Goal: Find specific page/section: Find specific page/section

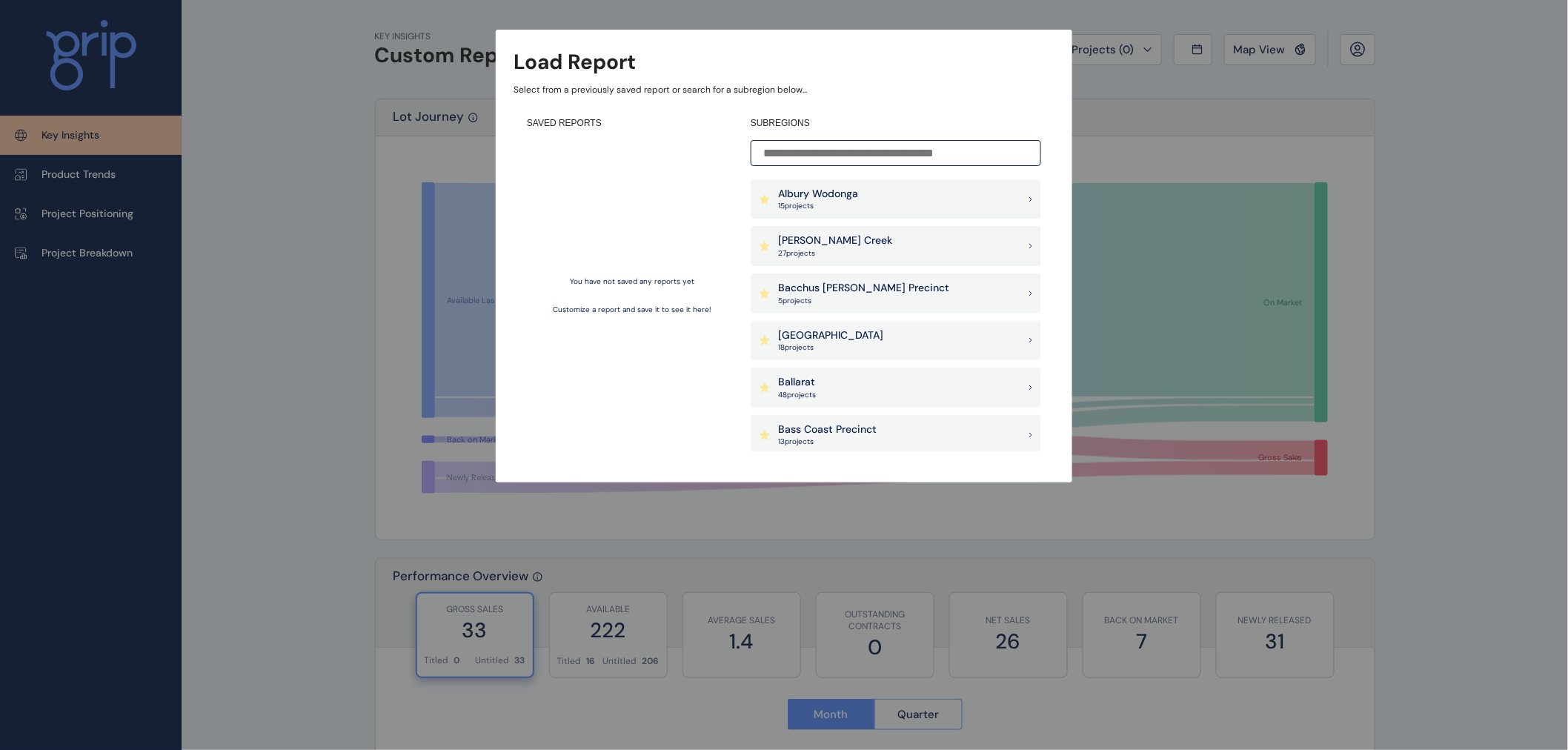
scroll to position [247, 0]
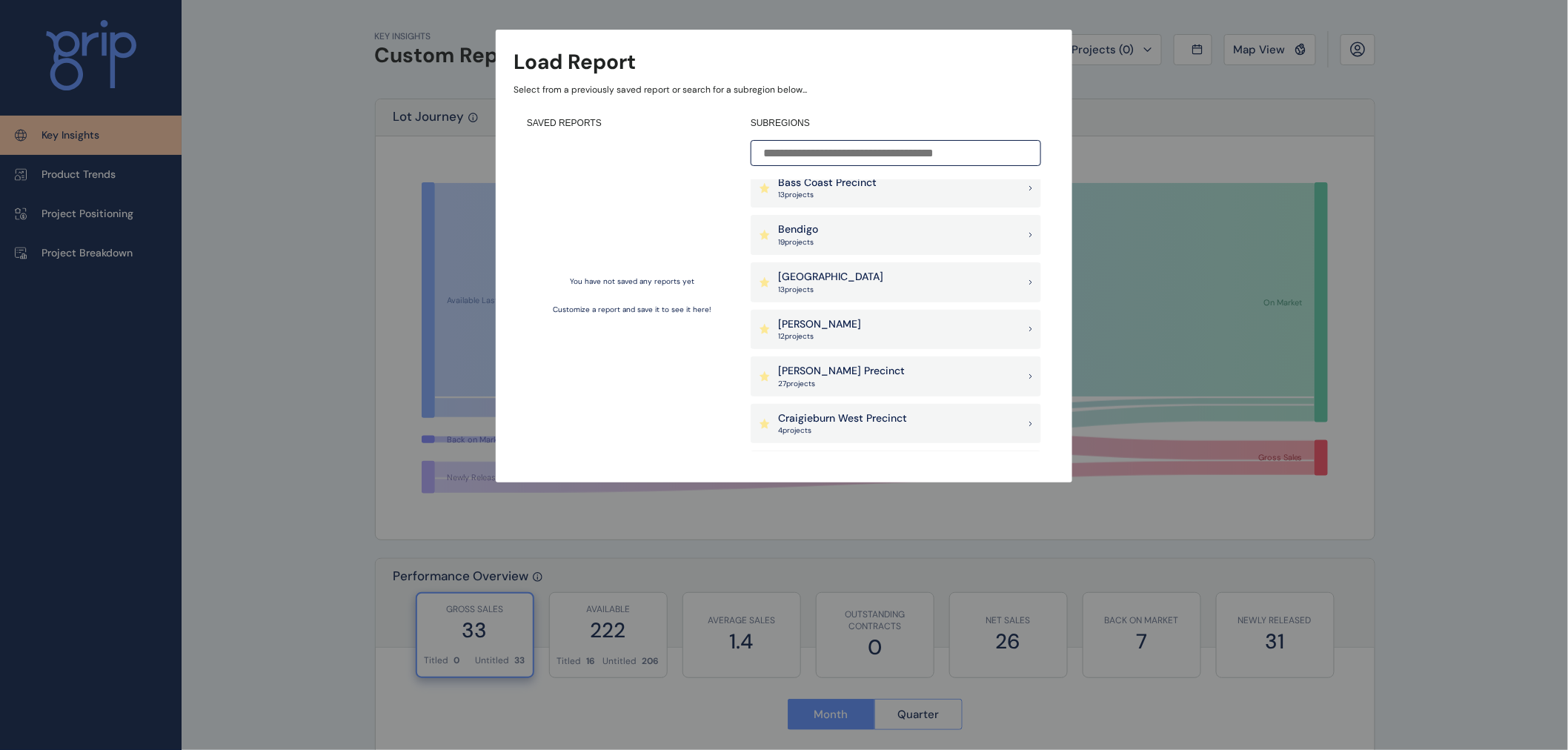
click at [838, 334] on div "[PERSON_NAME] 12 project s" at bounding box center [896, 330] width 290 height 40
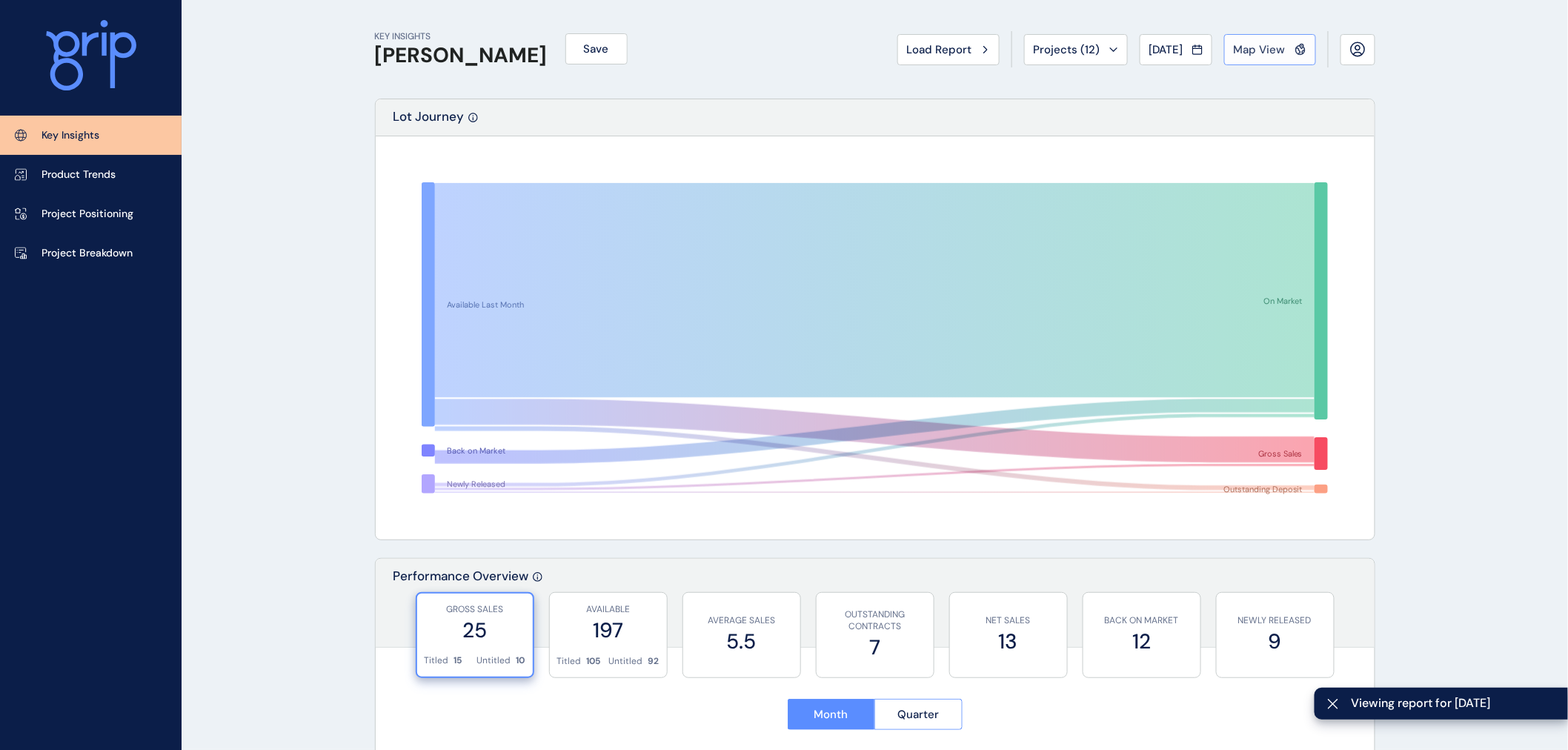
click at [1249, 46] on span "Map View" at bounding box center [1259, 49] width 52 height 15
